Goal: Task Accomplishment & Management: Complete application form

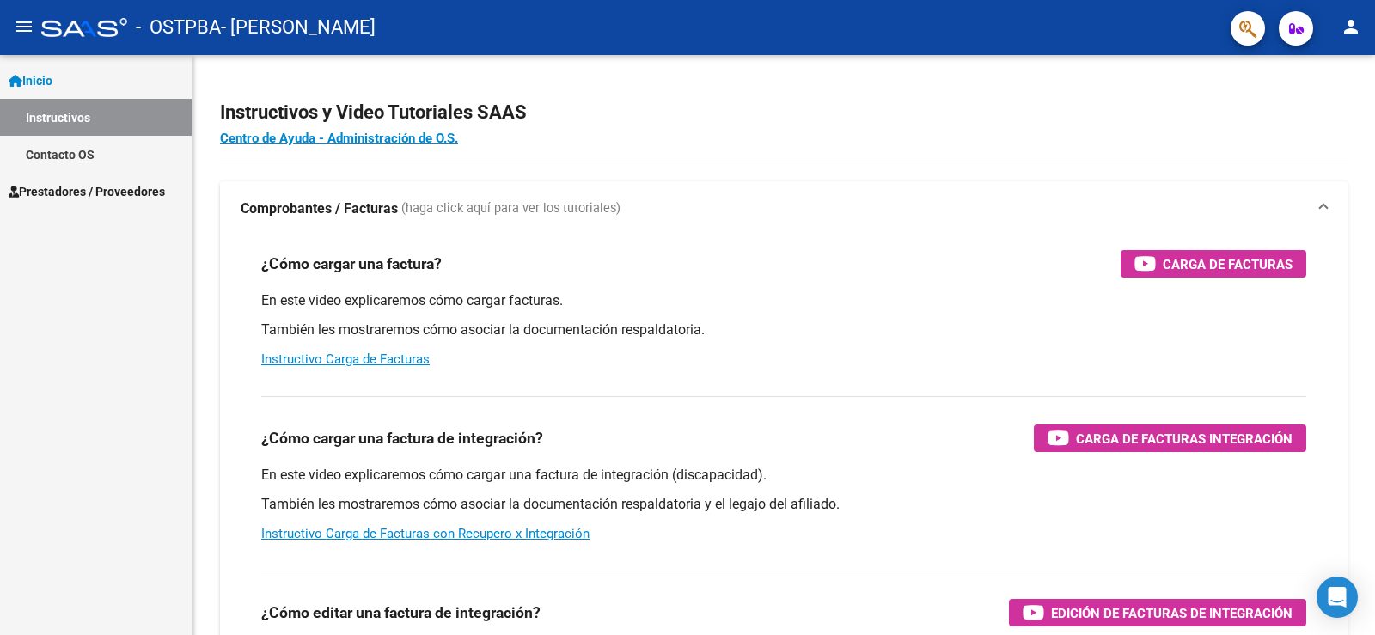
click at [1358, 27] on mat-icon "person" at bounding box center [1350, 26] width 21 height 21
click at [82, 87] on div at bounding box center [687, 317] width 1375 height 635
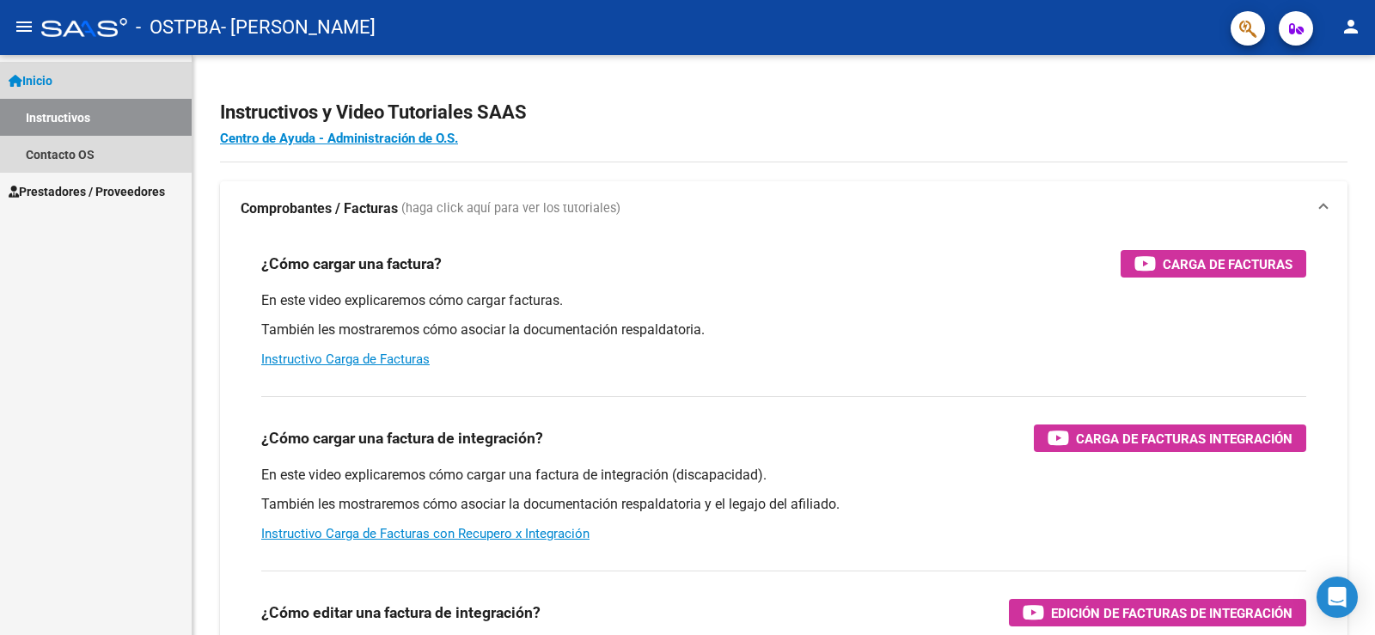
click at [45, 87] on span "Inicio" at bounding box center [31, 80] width 44 height 19
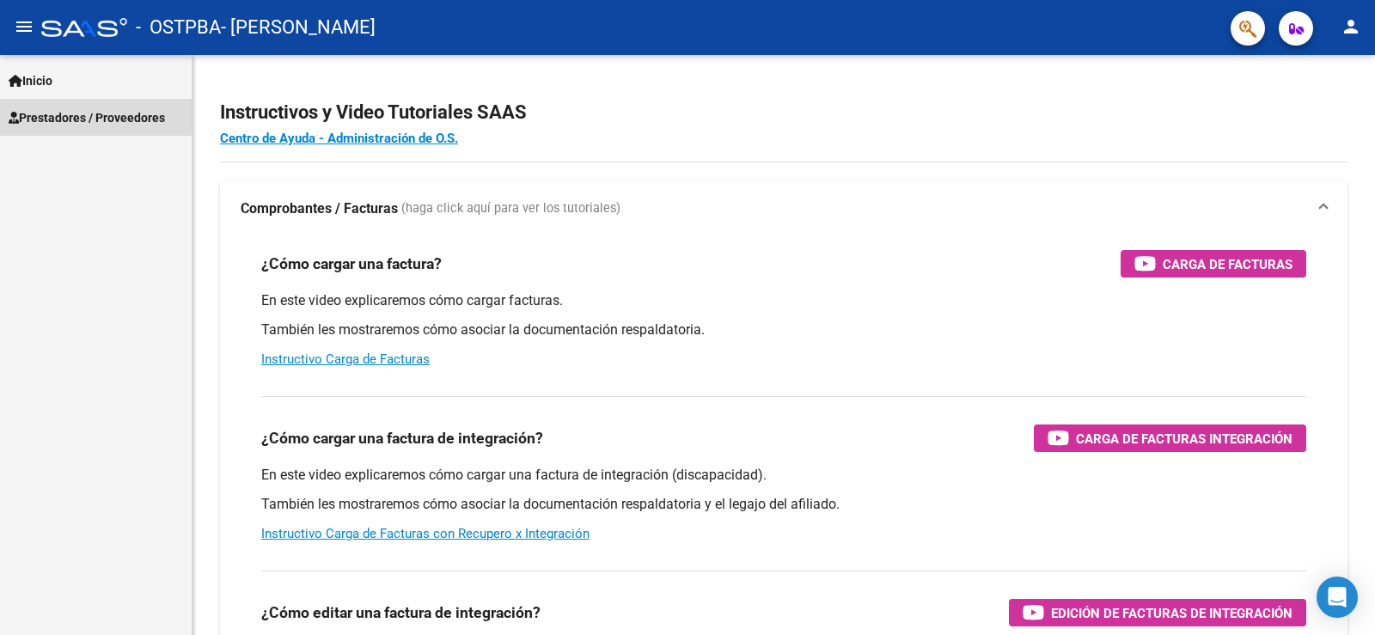
click at [64, 123] on span "Prestadores / Proveedores" at bounding box center [87, 117] width 156 height 19
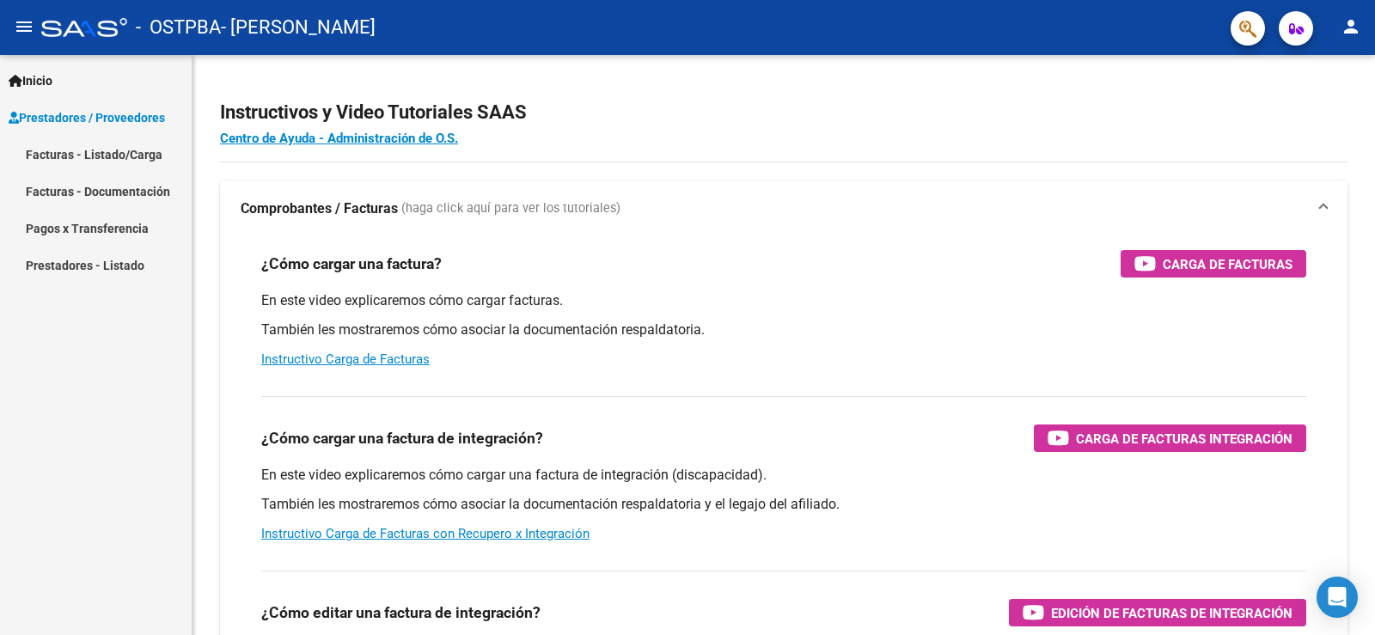
click at [78, 159] on link "Facturas - Listado/Carga" at bounding box center [96, 154] width 192 height 37
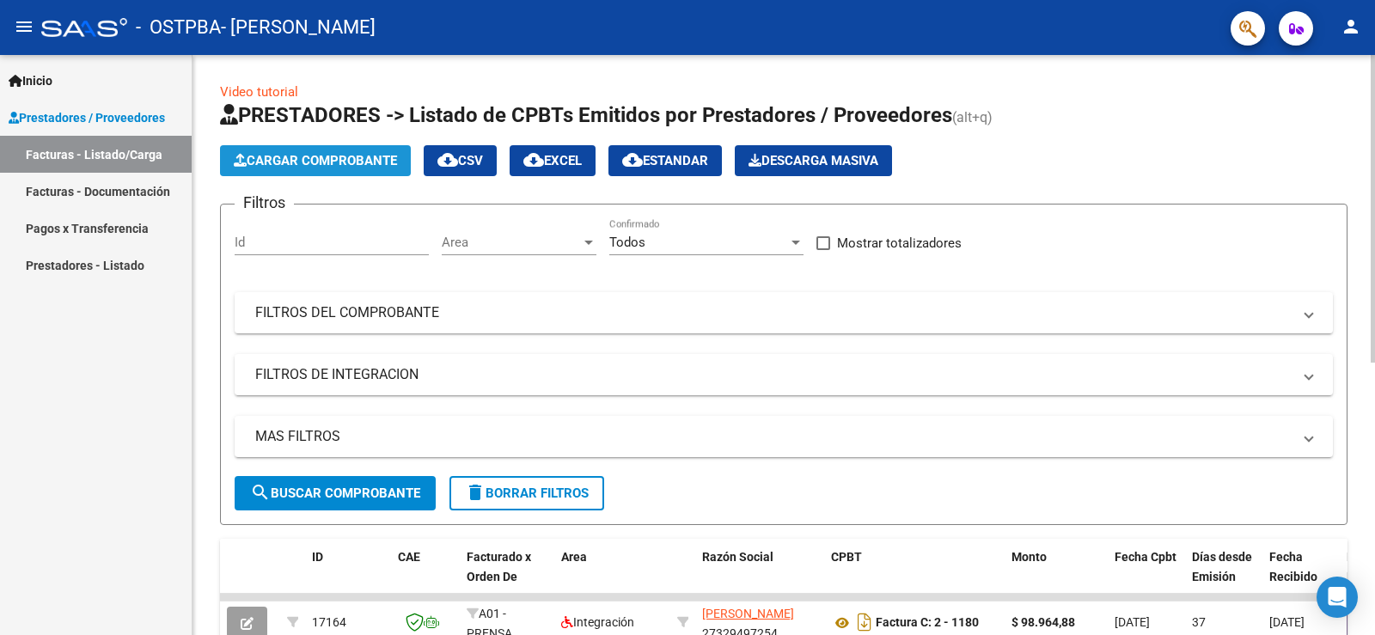
click at [293, 163] on span "Cargar Comprobante" at bounding box center [315, 160] width 163 height 15
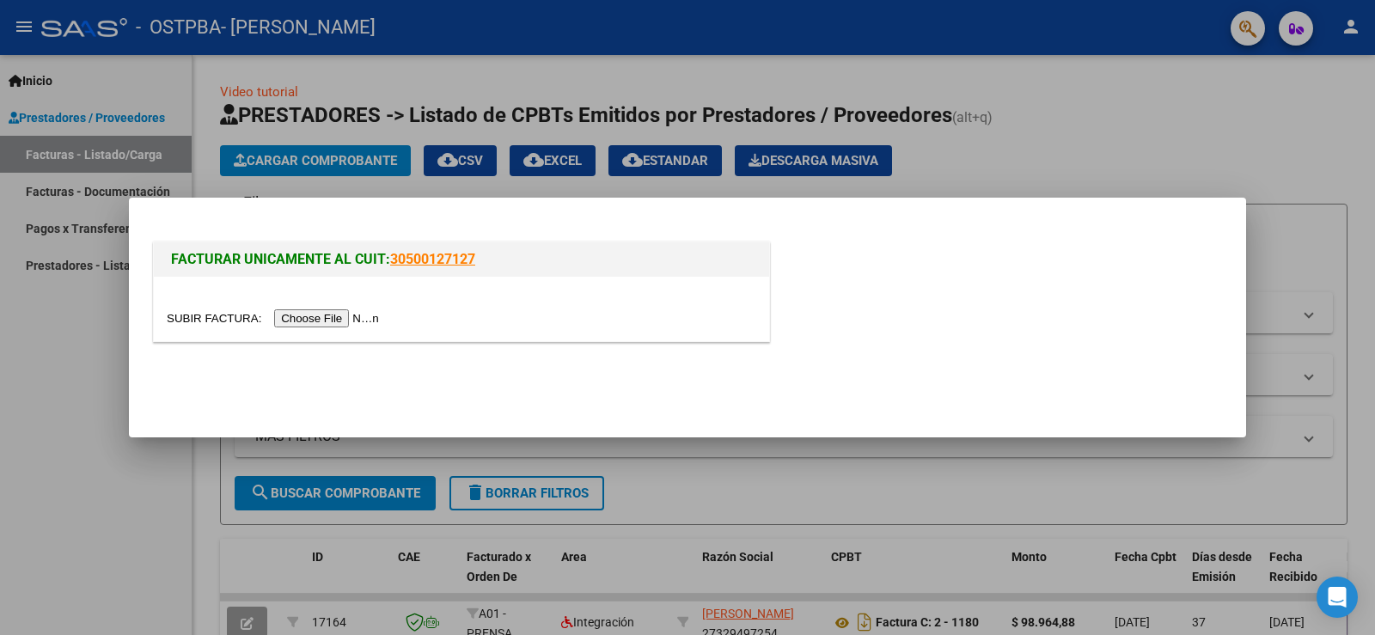
click at [325, 318] on input "file" at bounding box center [275, 318] width 217 height 18
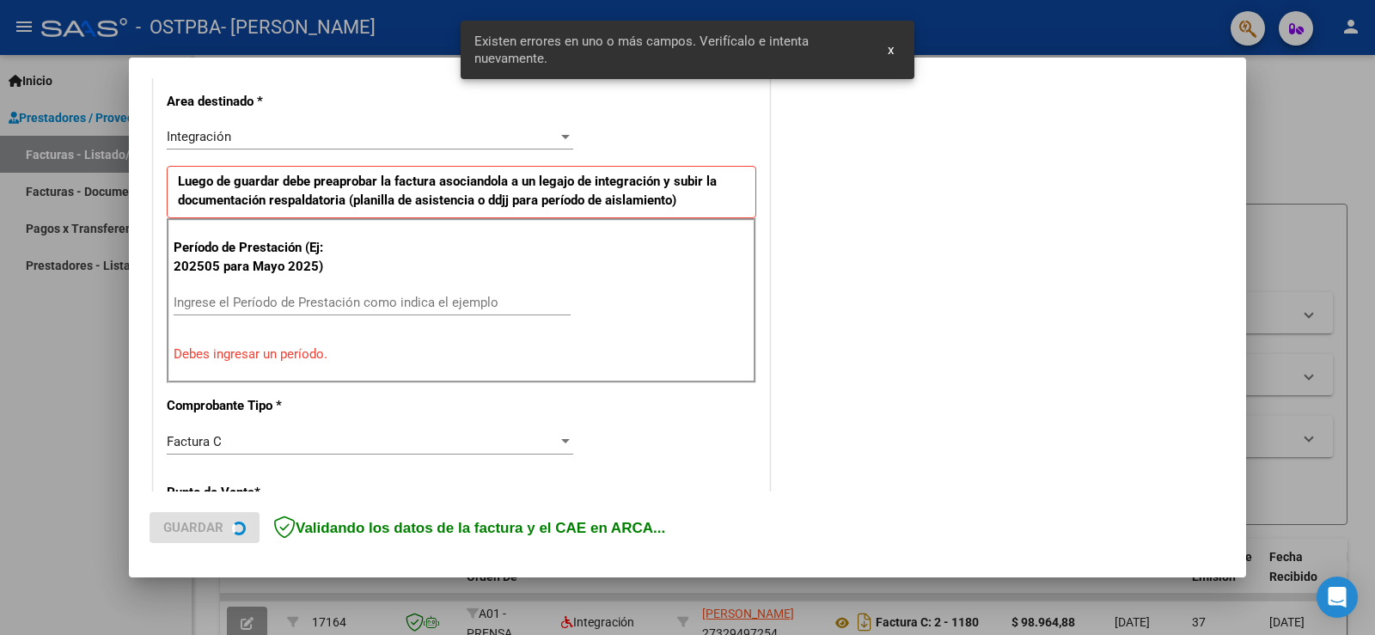
scroll to position [393, 0]
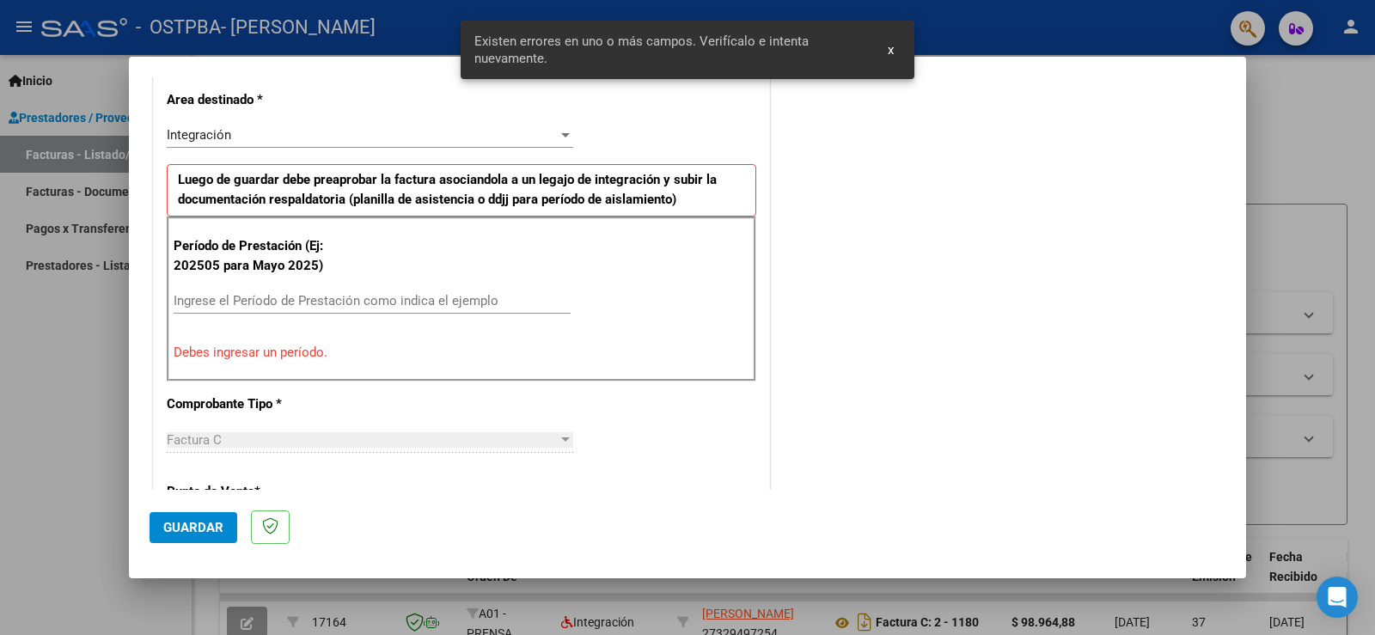
click at [301, 299] on input "Ingrese el Período de Prestación como indica el ejemplo" at bounding box center [372, 300] width 397 height 15
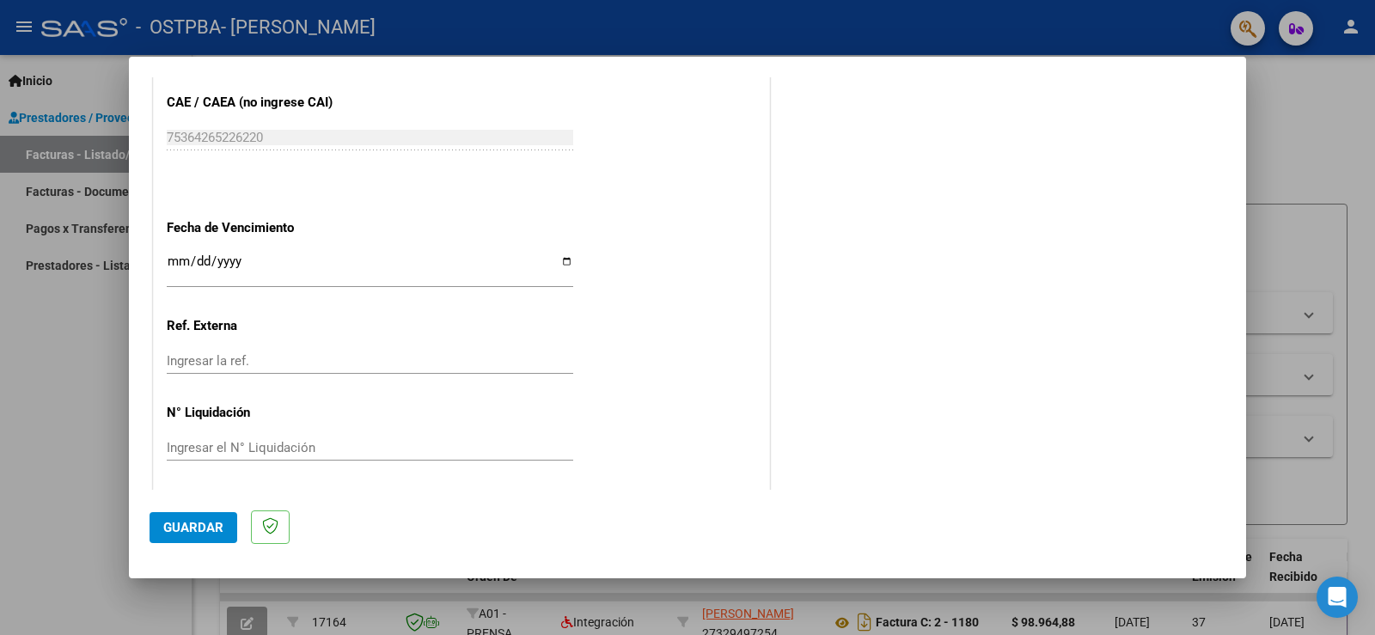
scroll to position [1100, 0]
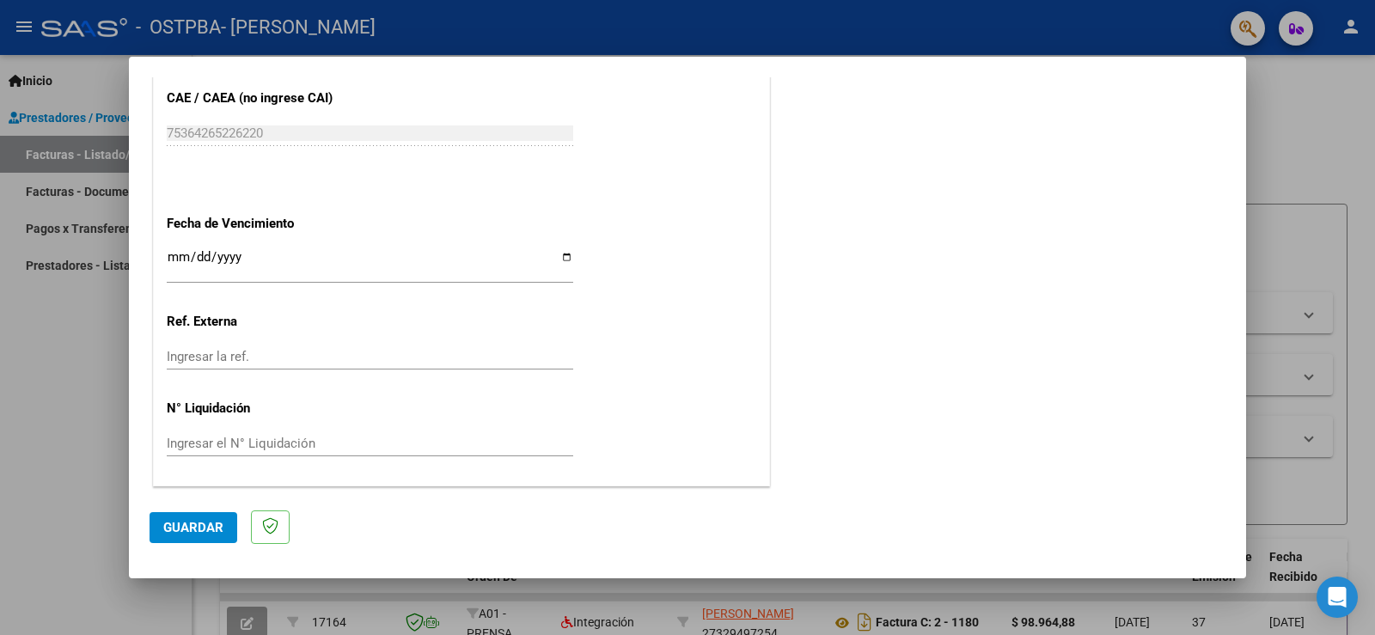
type input "202508"
click at [184, 518] on button "Guardar" at bounding box center [194, 527] width 88 height 31
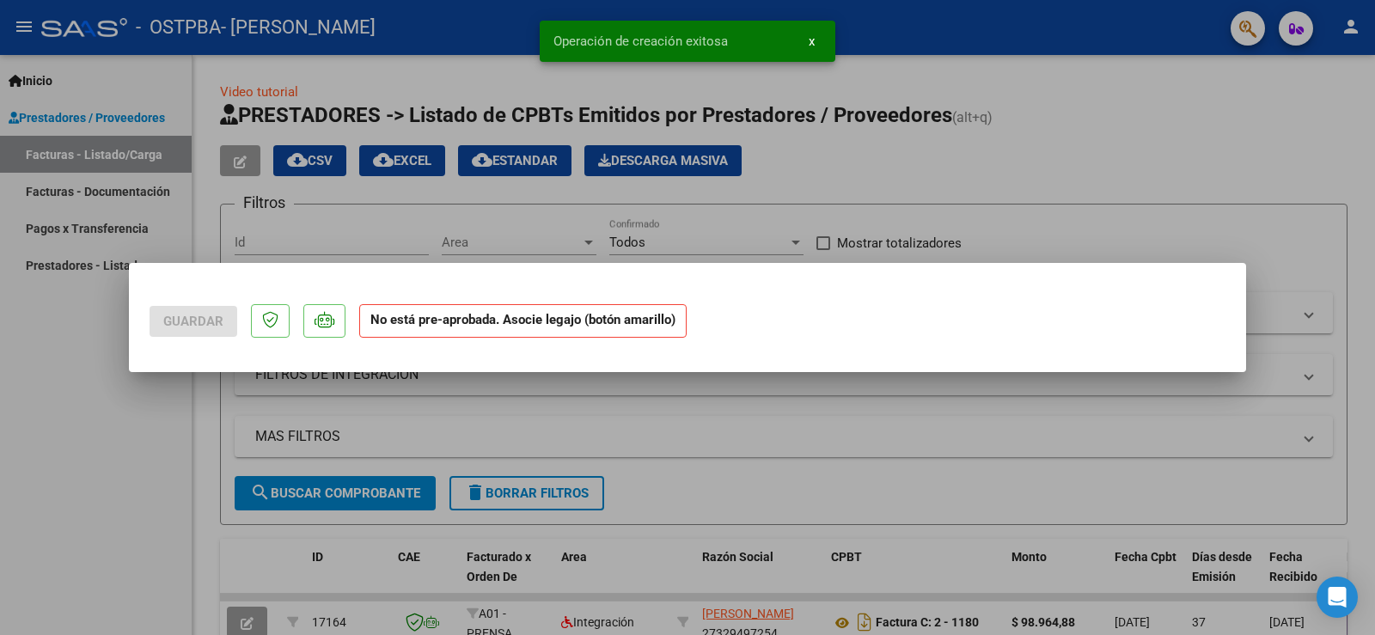
scroll to position [0, 0]
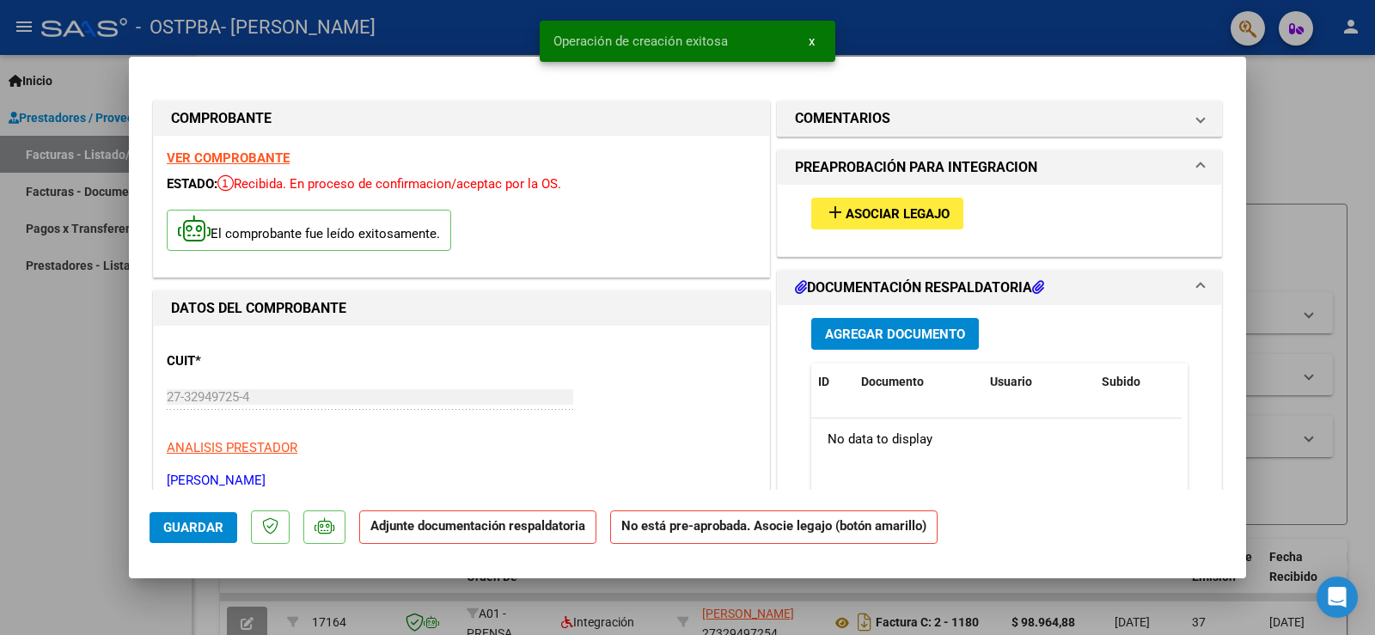
click at [846, 209] on span "Asociar Legajo" at bounding box center [898, 213] width 104 height 15
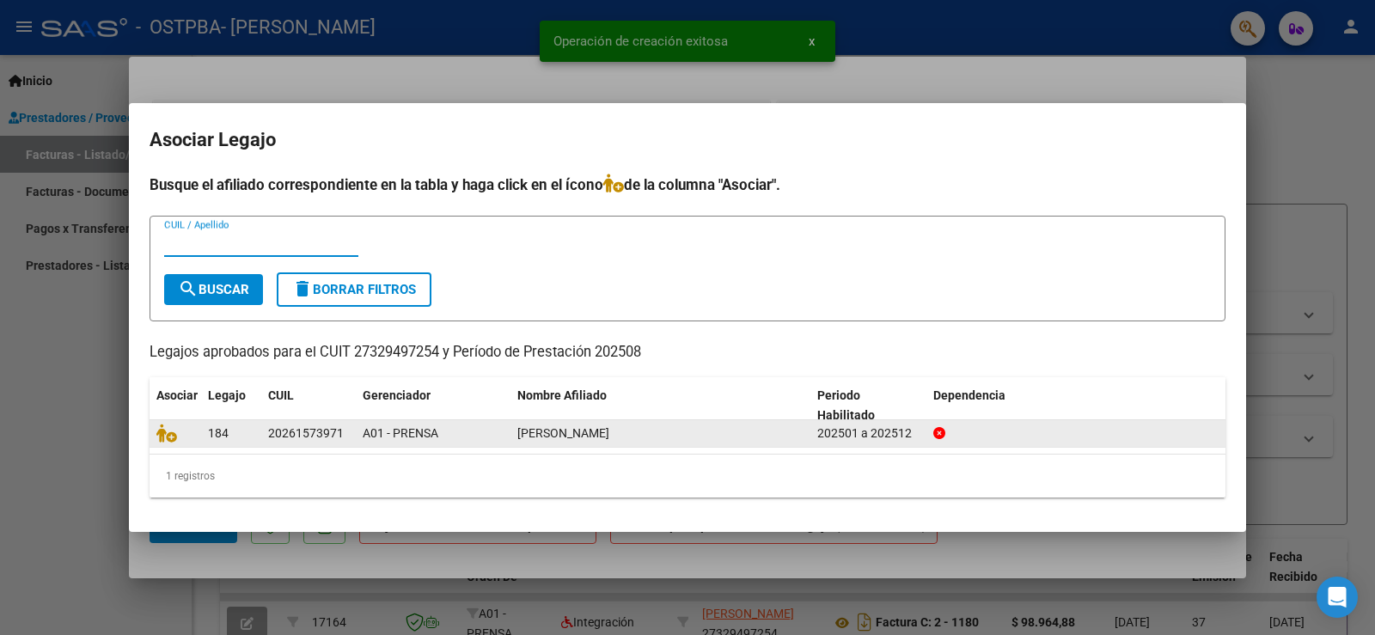
click at [165, 443] on div at bounding box center [175, 434] width 38 height 20
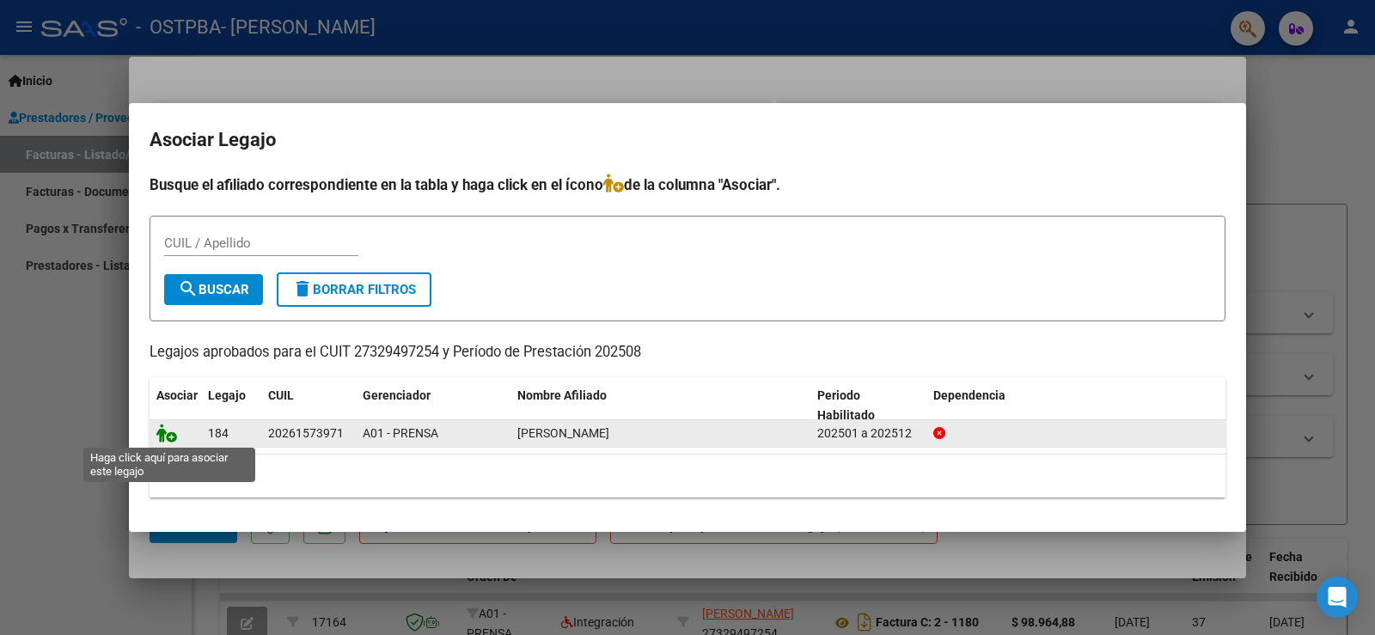
click at [169, 433] on icon at bounding box center [166, 433] width 21 height 19
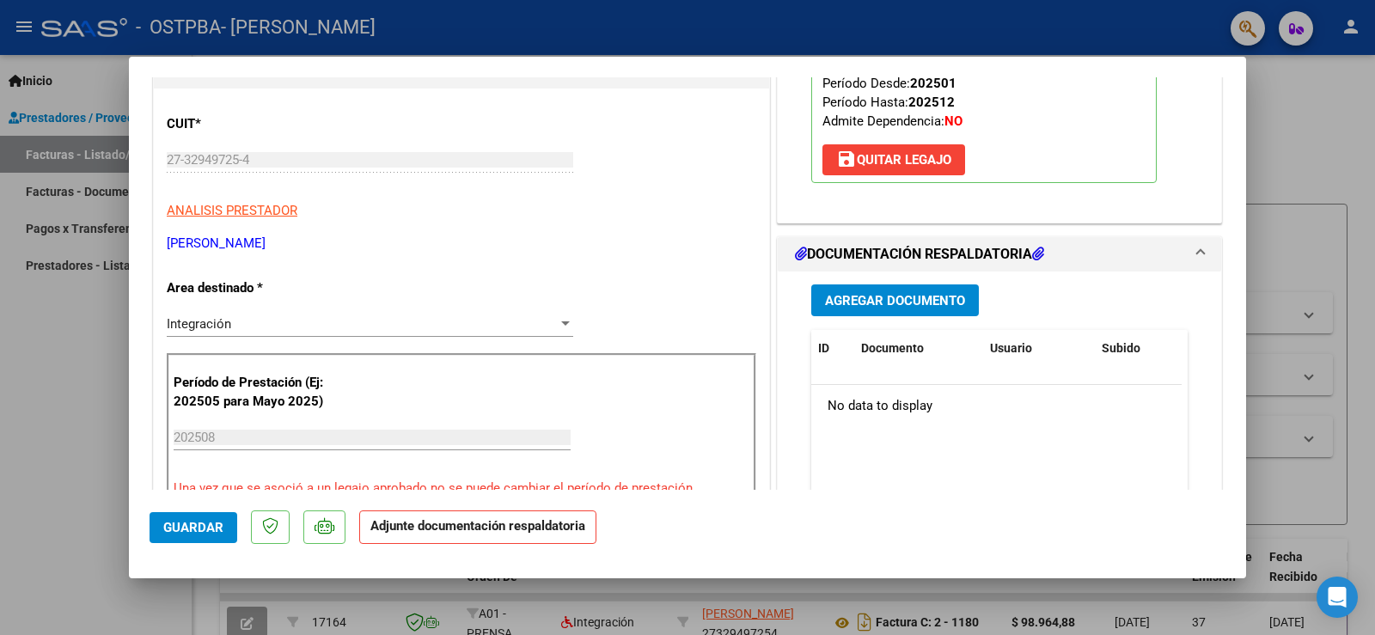
scroll to position [258, 0]
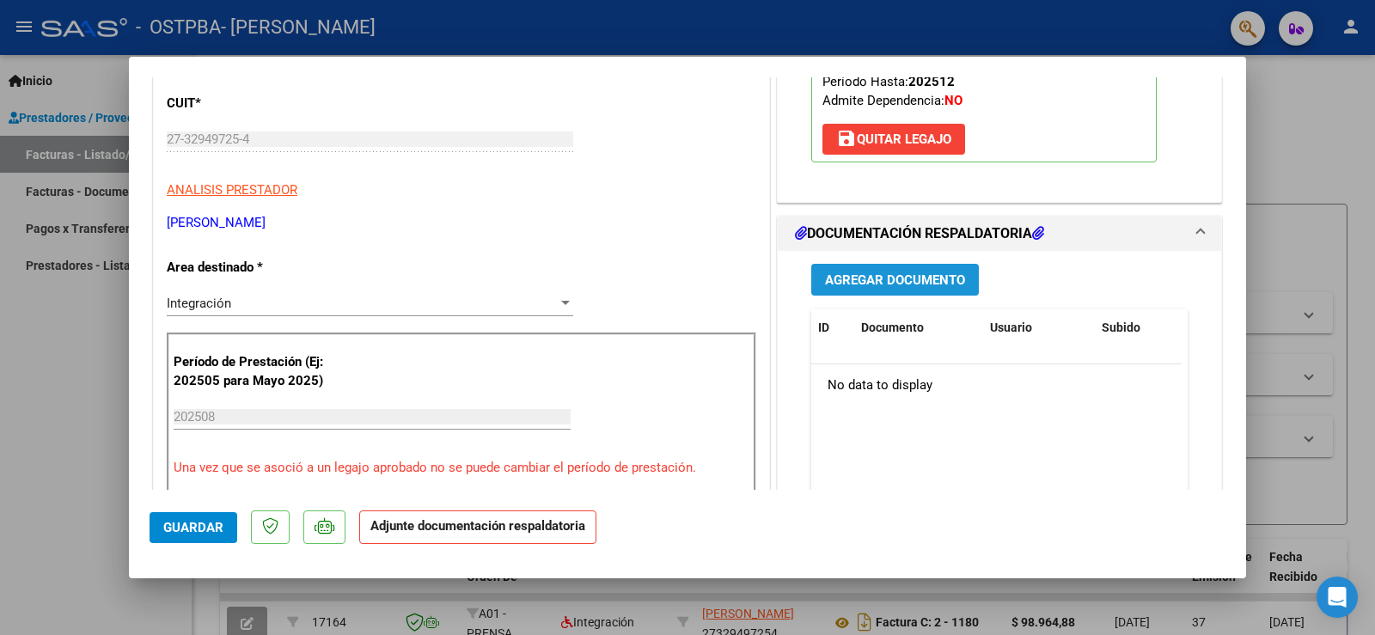
click at [873, 277] on span "Agregar Documento" at bounding box center [895, 279] width 140 height 15
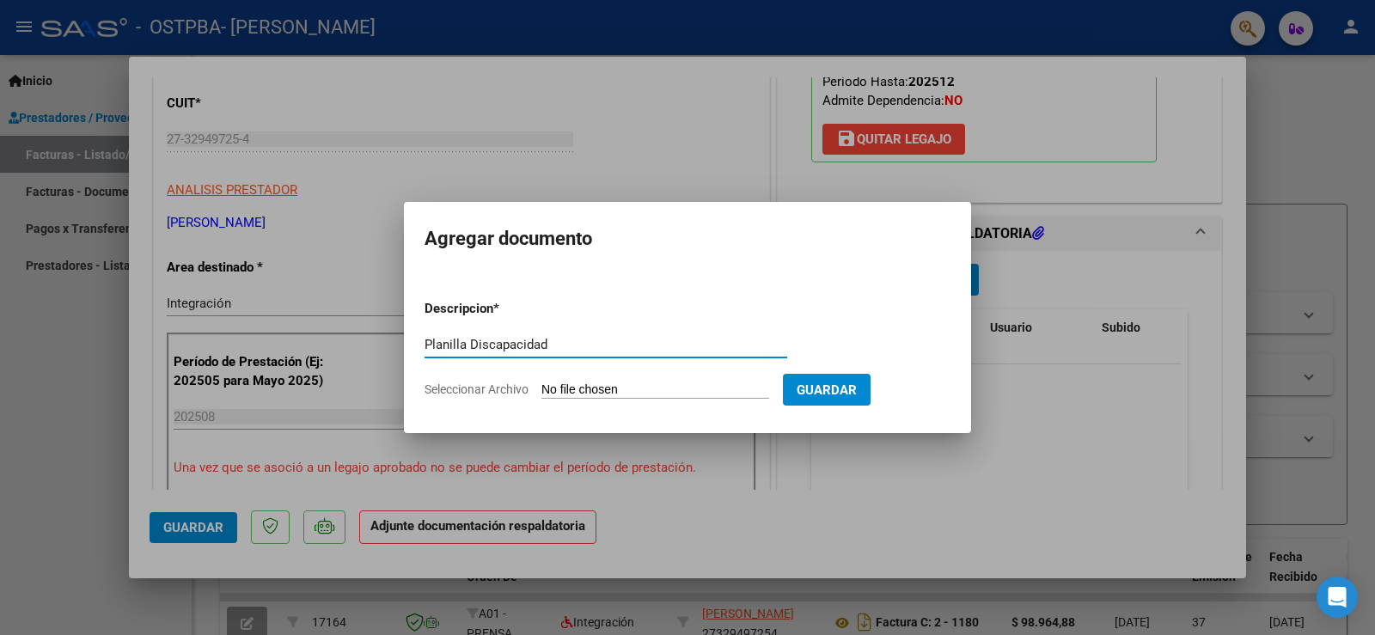
type input "Planilla Discapacidad"
click at [585, 390] on input "Seleccionar Archivo" at bounding box center [655, 390] width 228 height 16
type input "C:\fakepath\Nahuel 08.pdf"
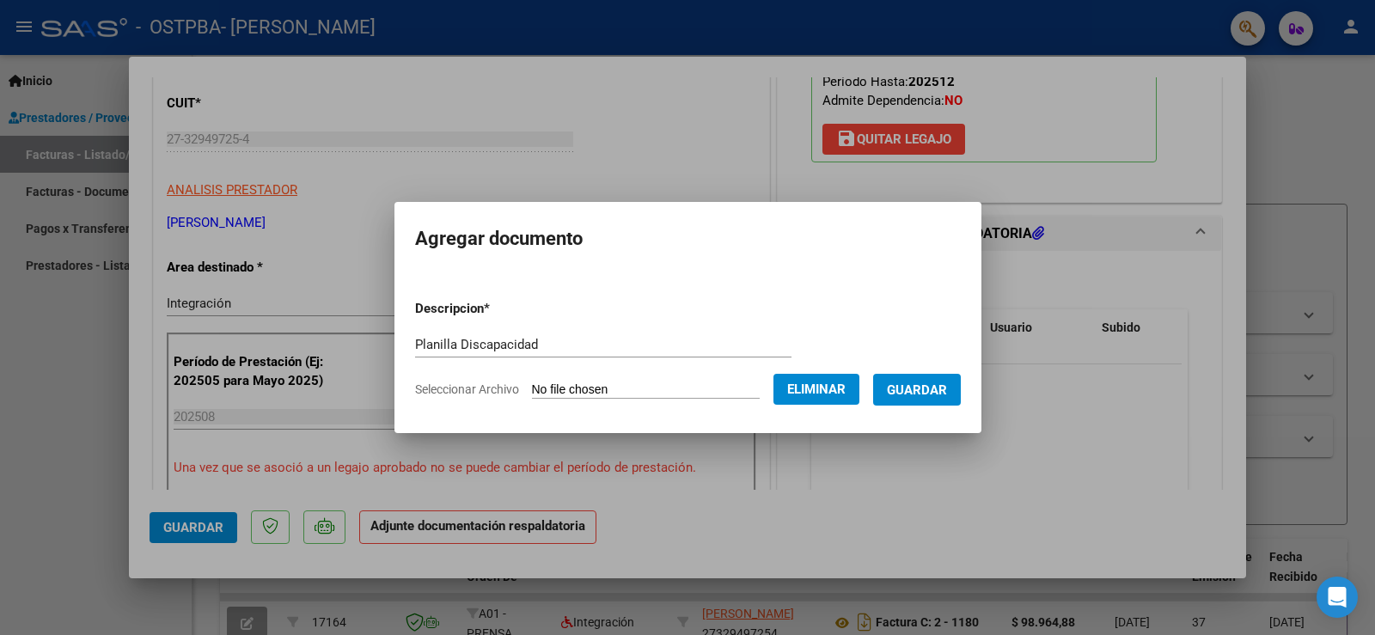
click at [930, 388] on span "Guardar" at bounding box center [917, 389] width 60 height 15
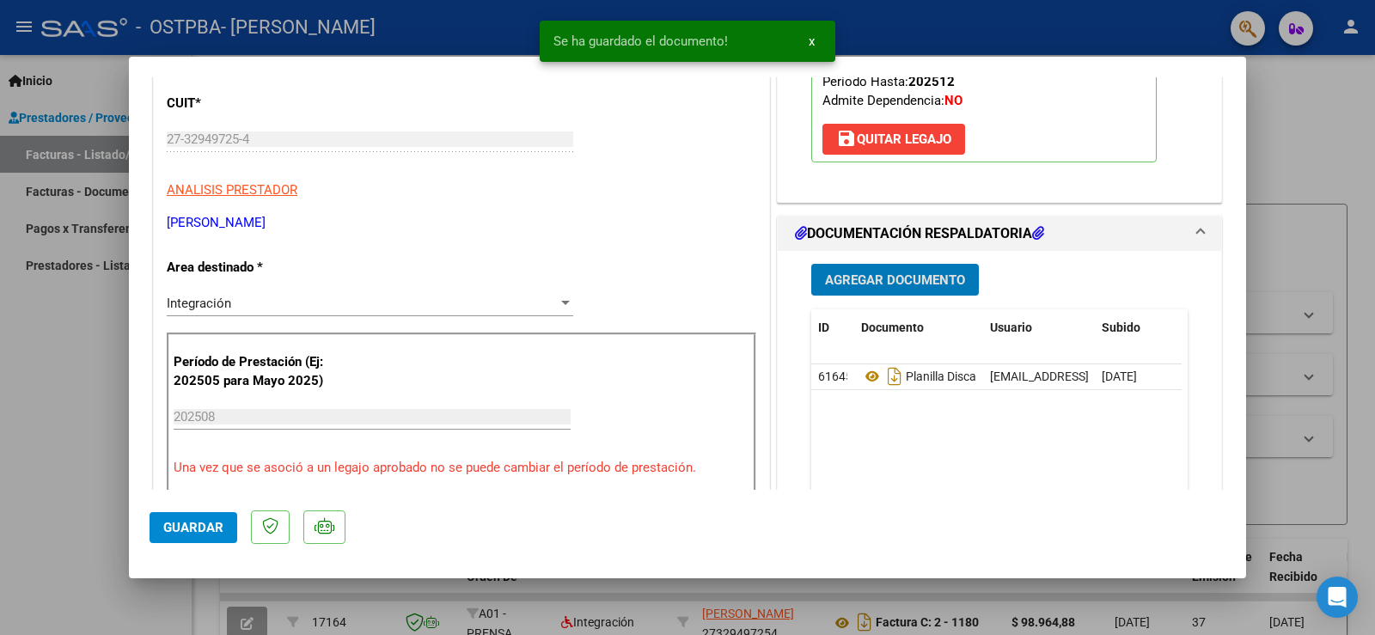
click at [200, 523] on span "Guardar" at bounding box center [193, 527] width 60 height 15
click at [34, 147] on div at bounding box center [687, 317] width 1375 height 635
type input "$ 0,00"
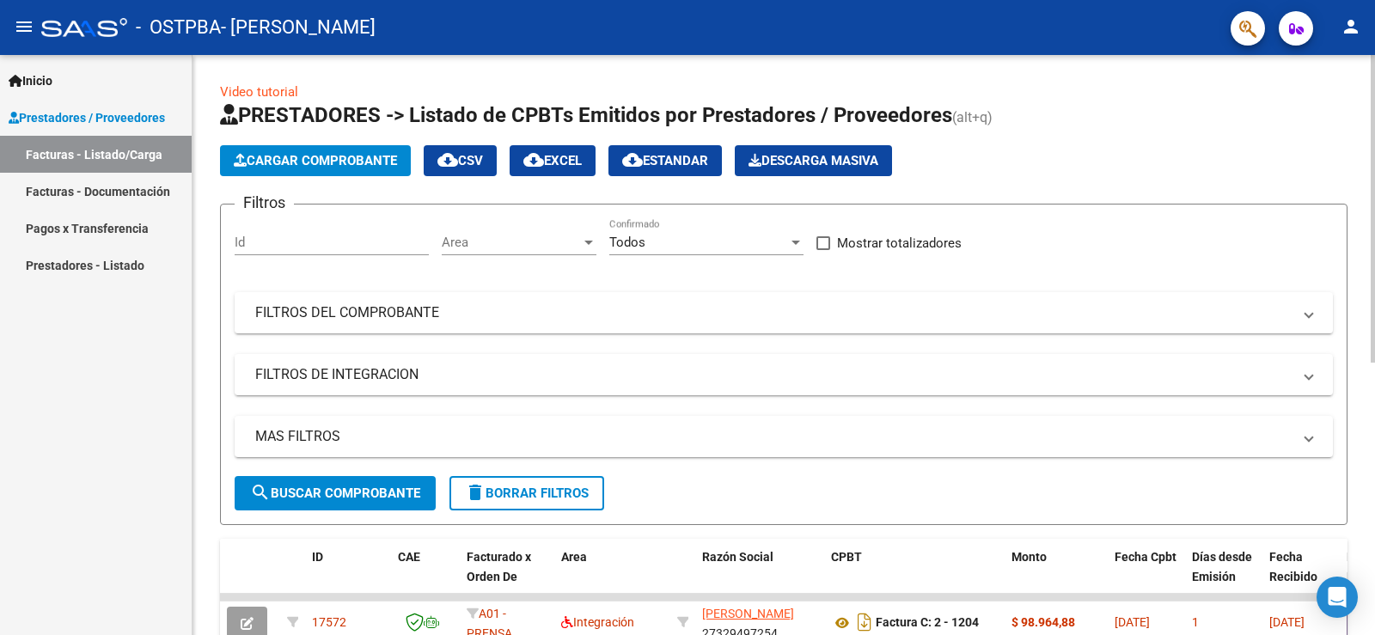
scroll to position [86, 0]
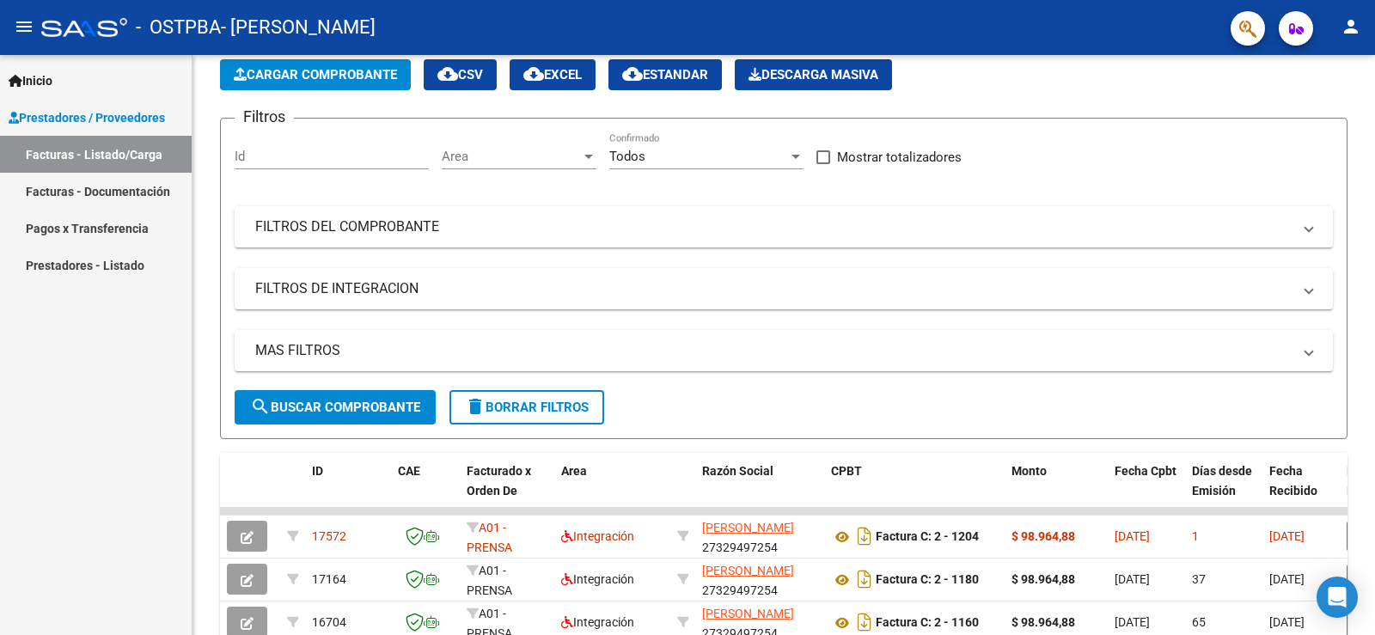
click at [1354, 28] on mat-icon "person" at bounding box center [1350, 26] width 21 height 21
click at [1295, 112] on button "exit_to_app Salir" at bounding box center [1315, 113] width 105 height 41
